Goal: Find specific page/section: Find specific page/section

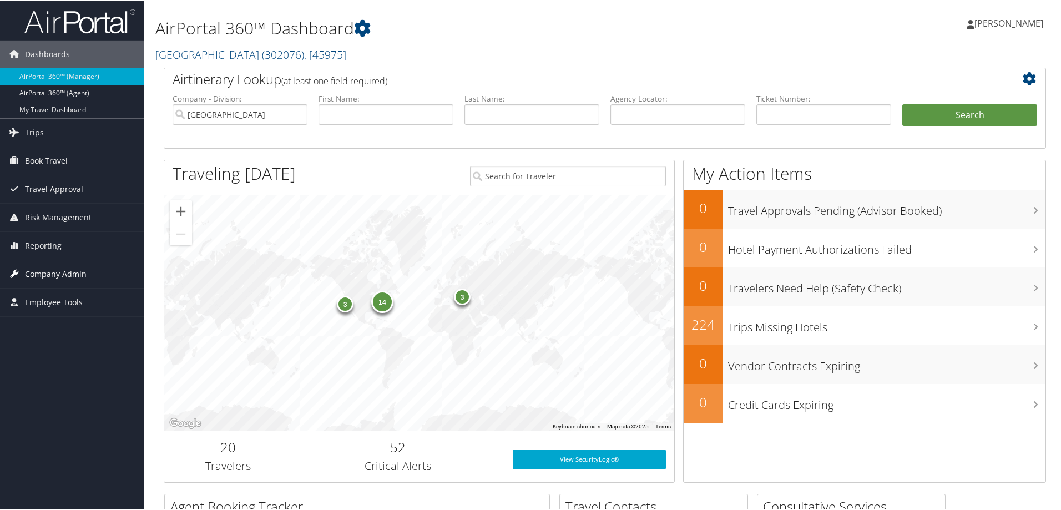
click at [83, 269] on span "Company Admin" at bounding box center [56, 273] width 62 height 28
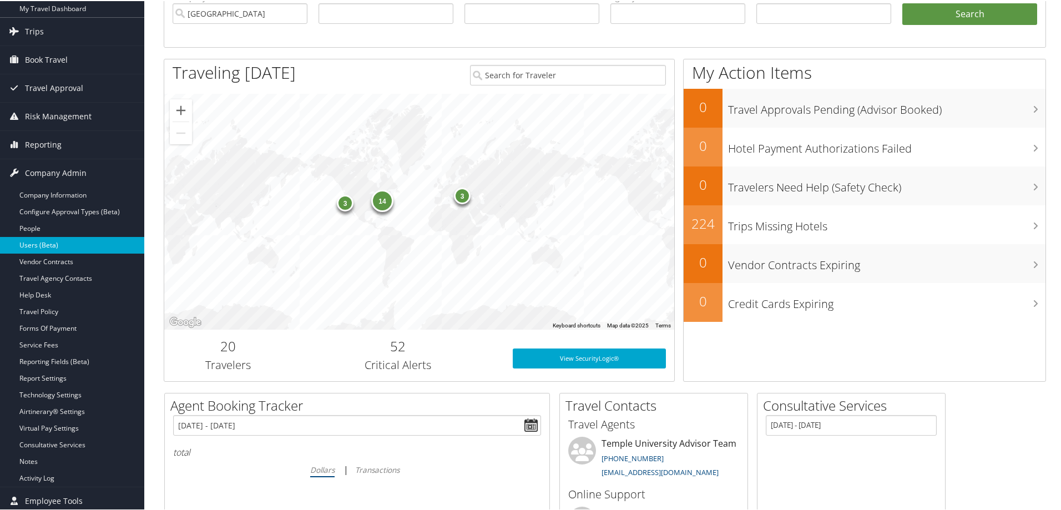
scroll to position [111, 0]
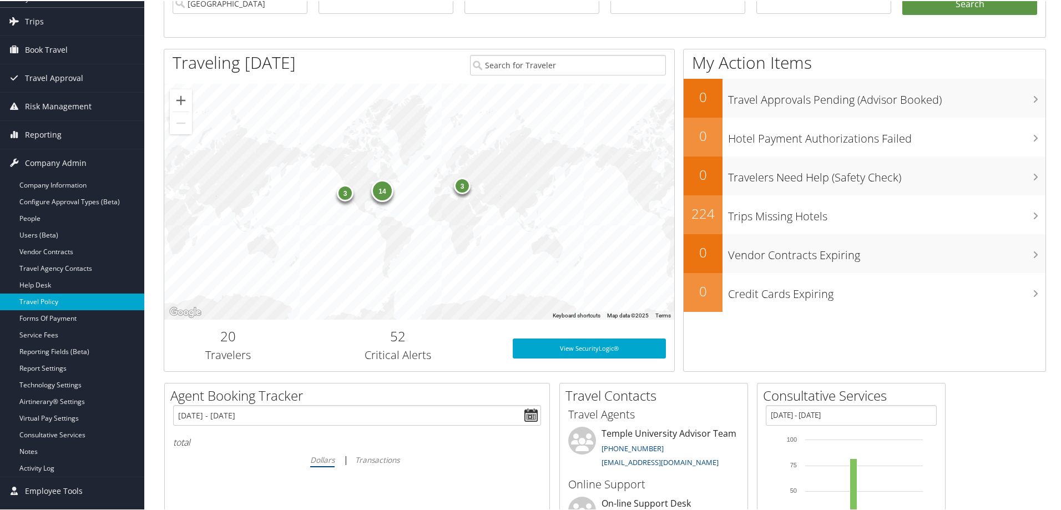
click at [53, 295] on link "Travel Policy" at bounding box center [72, 300] width 144 height 17
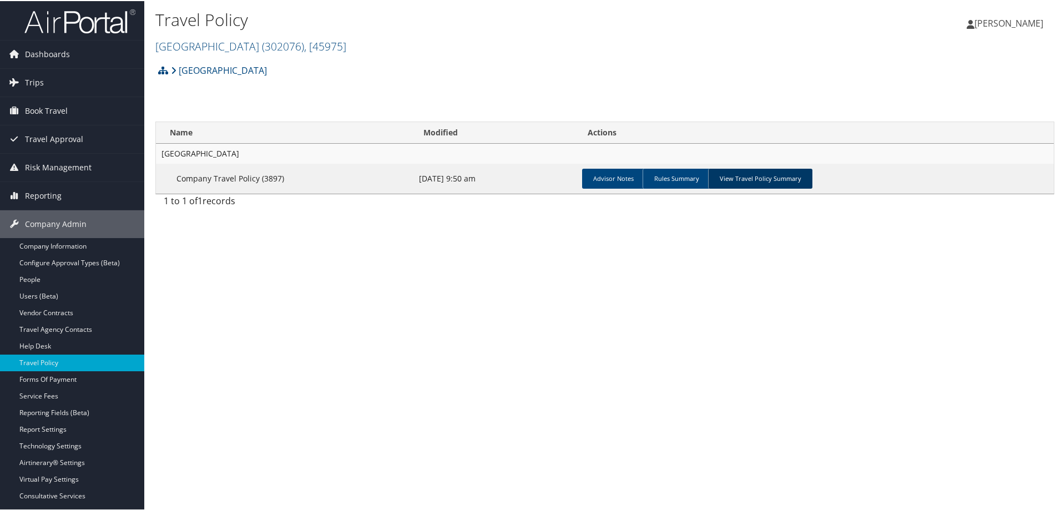
click at [739, 180] on link "View Travel Policy Summary" at bounding box center [760, 178] width 104 height 20
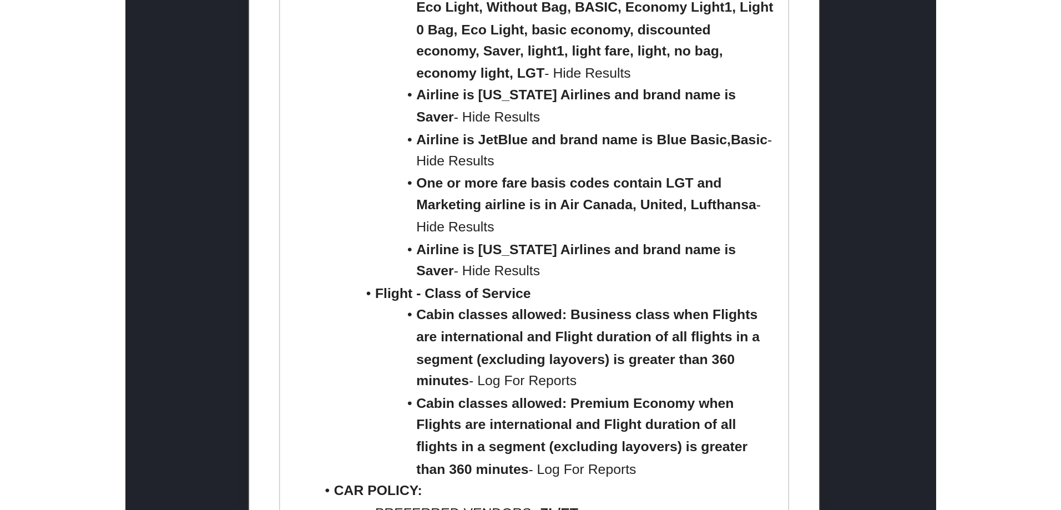
scroll to position [888, 0]
